Goal: Task Accomplishment & Management: Complete application form

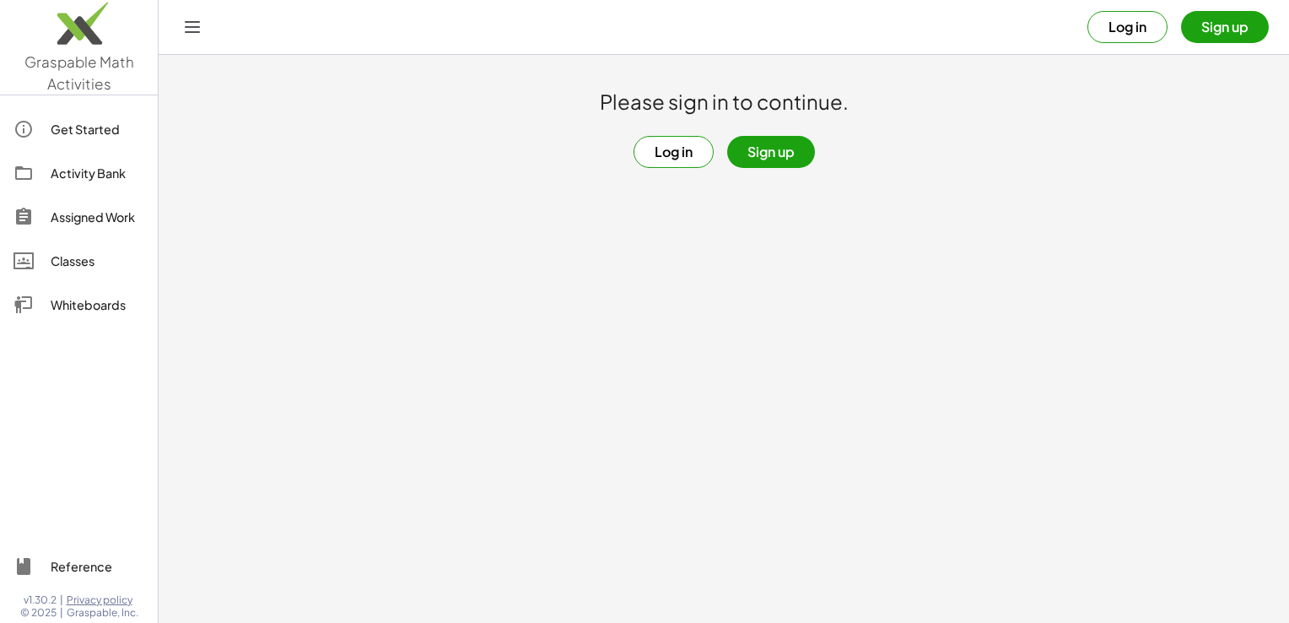
click at [779, 146] on button "Sign up" at bounding box center [771, 152] width 88 height 32
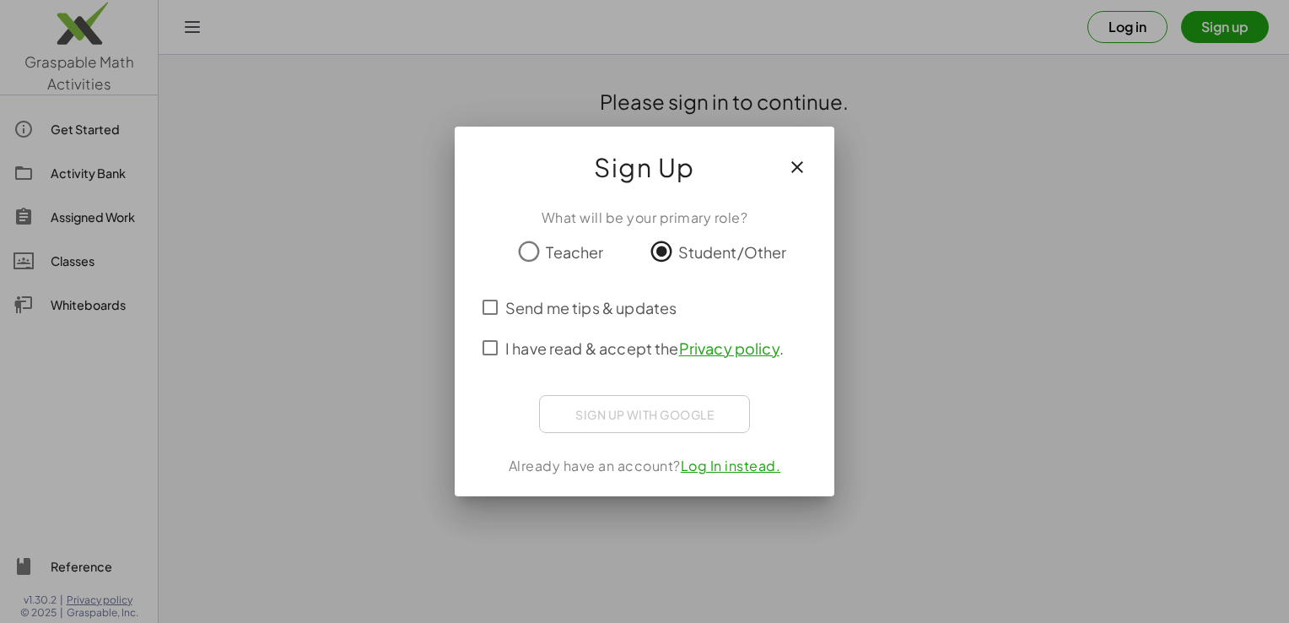
click at [486, 355] on div "Send me tips & updates I have read & accept the Privacy policy ." at bounding box center [644, 327] width 339 height 81
click at [607, 348] on div "I have read & accept the Privacy policy ." at bounding box center [644, 347] width 339 height 40
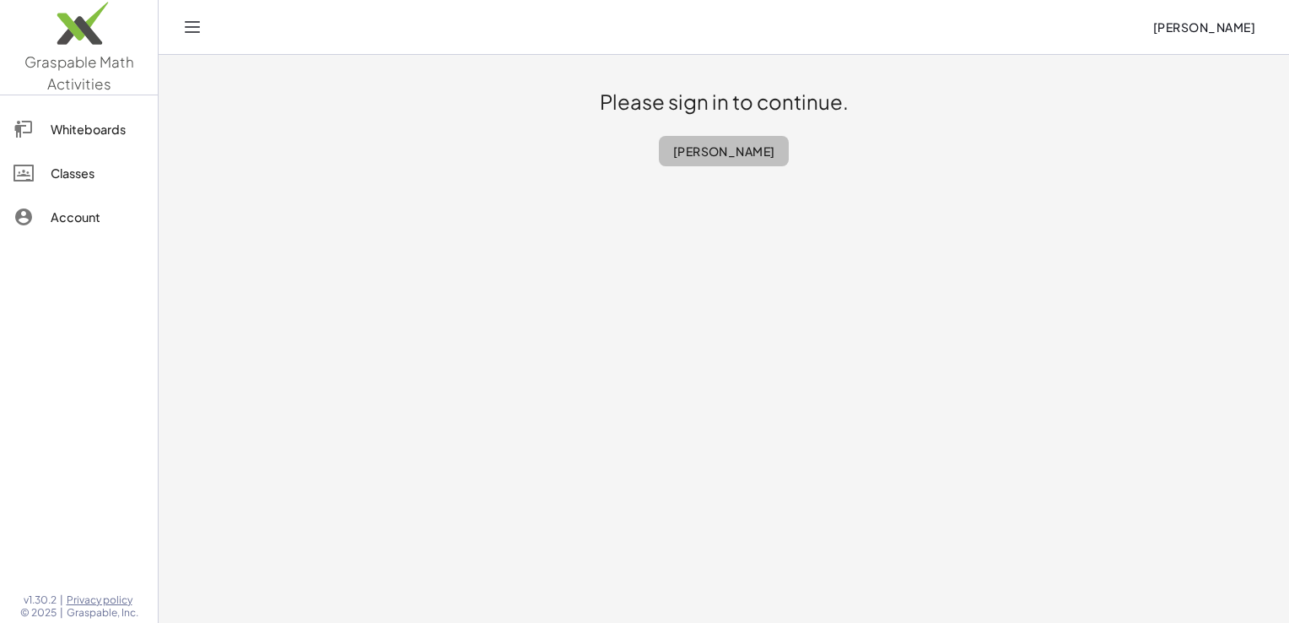
click at [672, 150] on span "[PERSON_NAME]" at bounding box center [723, 150] width 103 height 15
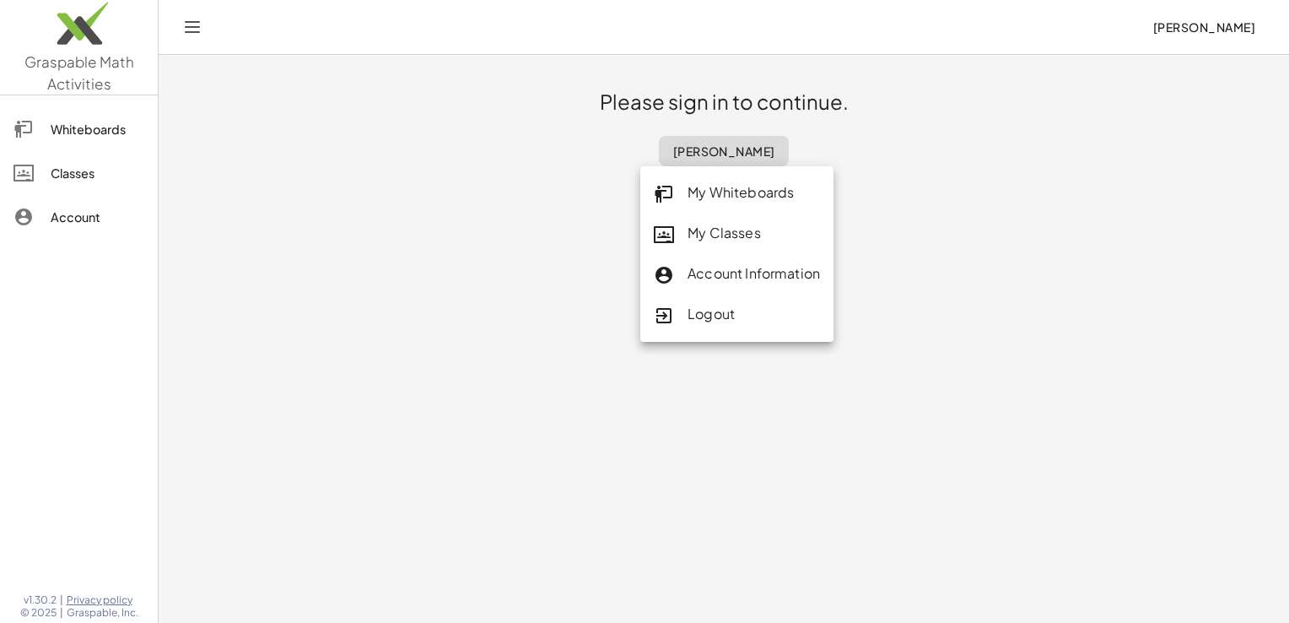
click at [742, 94] on h1 "Please sign in to continue." at bounding box center [724, 102] width 249 height 27
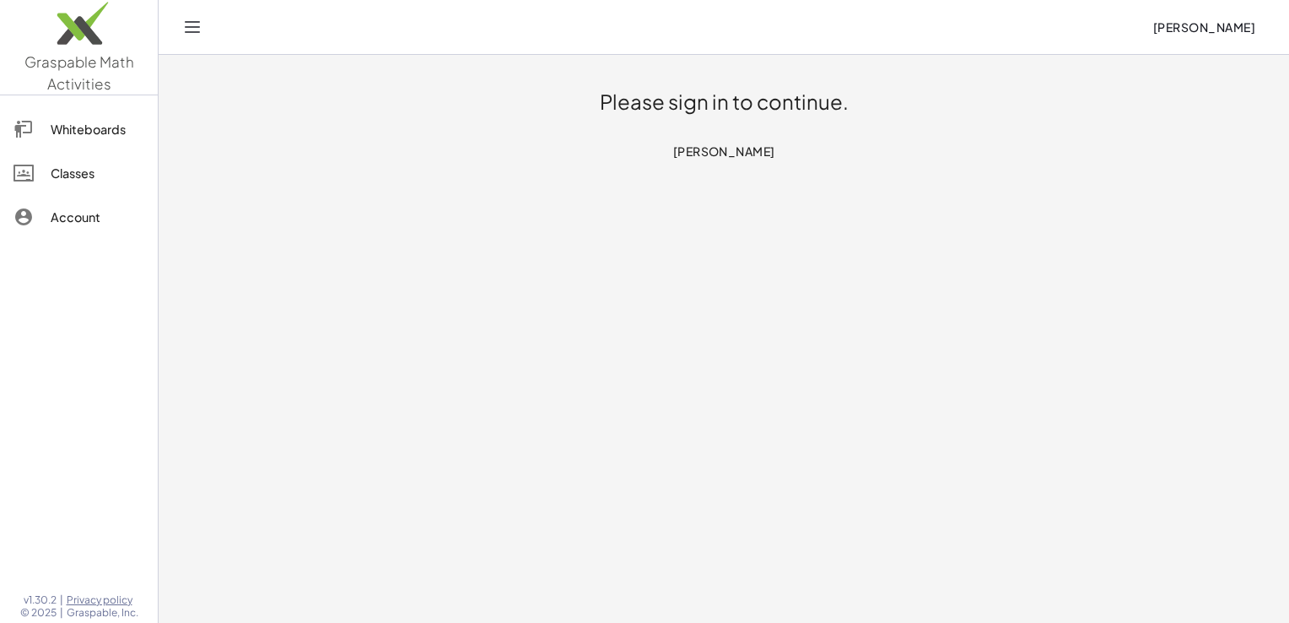
click at [194, 24] on icon "Toggle navigation" at bounding box center [192, 27] width 20 height 20
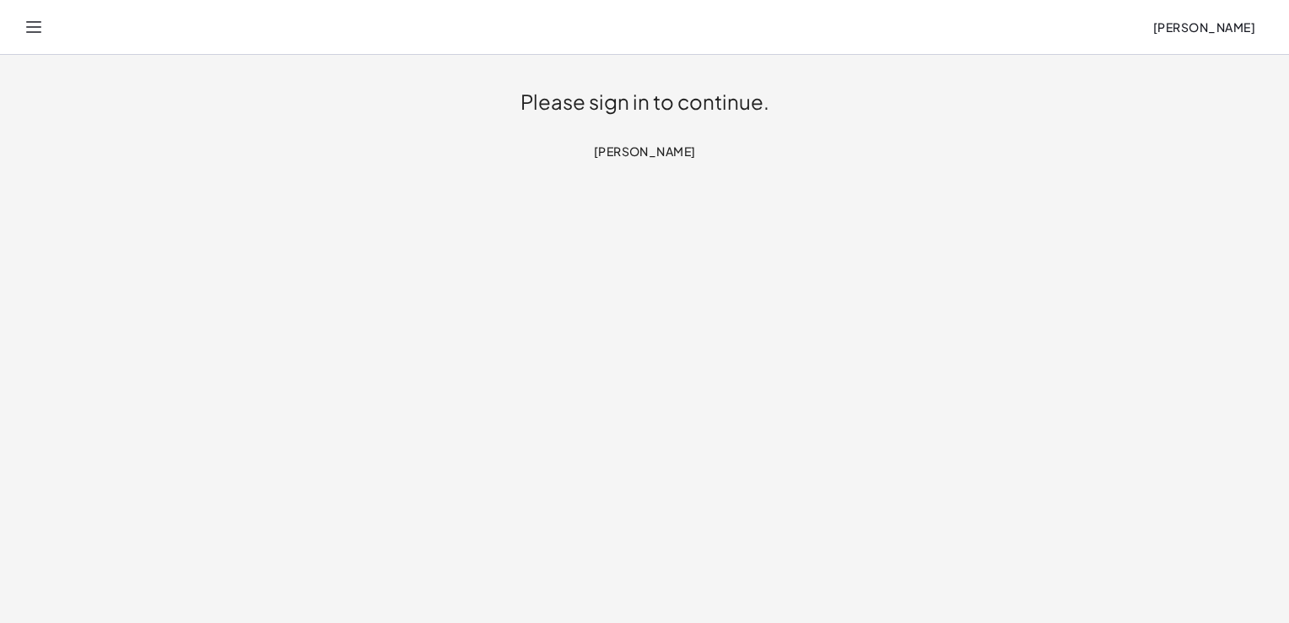
click at [705, 208] on main "Please sign in to continue. Joseph Oppenhuizen" at bounding box center [644, 311] width 1289 height 623
click at [613, 107] on h1 "Please sign in to continue." at bounding box center [644, 102] width 249 height 27
click at [37, 30] on icon "Toggle navigation" at bounding box center [34, 27] width 20 height 20
